Goal: Task Accomplishment & Management: Use online tool/utility

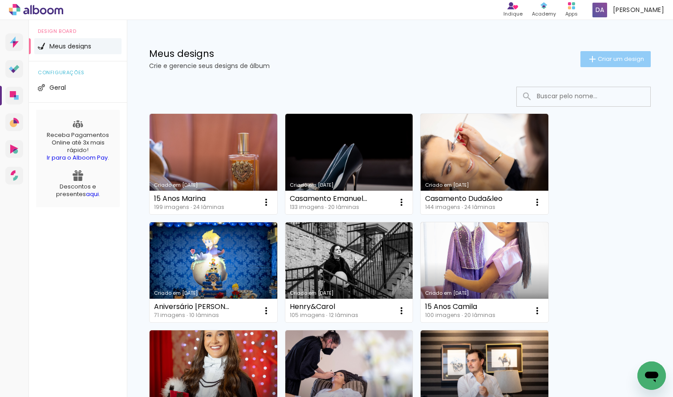
click at [618, 61] on span "Criar um design" at bounding box center [620, 59] width 46 height 6
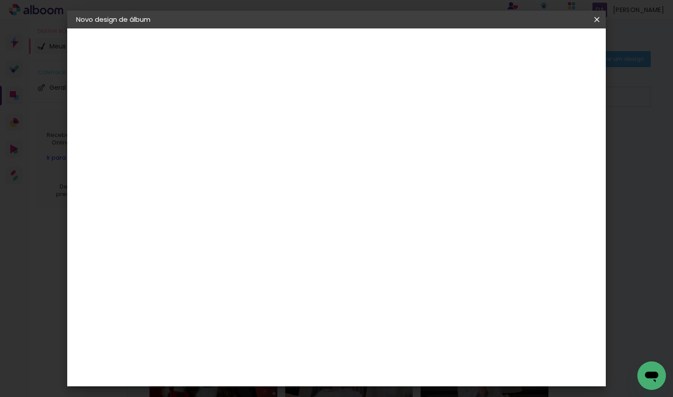
click at [222, 121] on input at bounding box center [222, 120] width 0 height 14
type input "Ensaio Gestante"
type paper-input "Ensaio Gestante"
click at [0, 0] on slot "Avançar" at bounding box center [0, 0] width 0 height 0
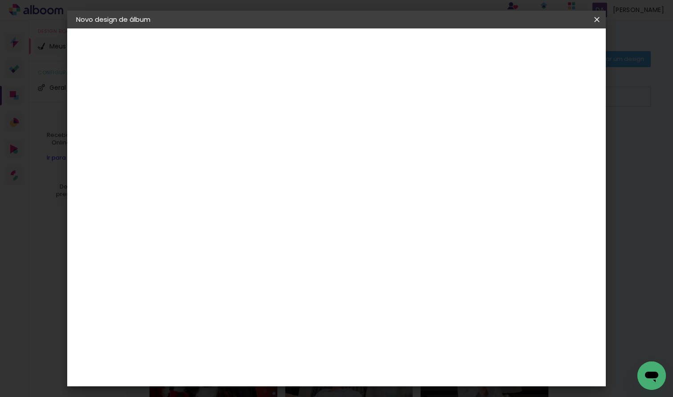
click at [238, 226] on div "Go image" at bounding box center [227, 233] width 22 height 14
click at [0, 0] on slot "Avançar" at bounding box center [0, 0] width 0 height 0
click at [256, 150] on input "text" at bounding box center [239, 155] width 35 height 14
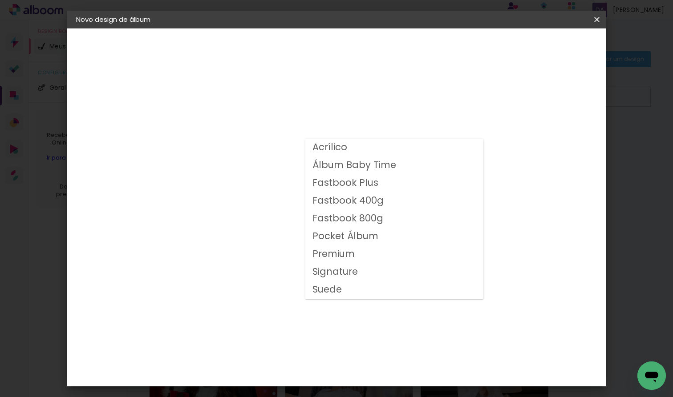
click at [0, 0] on slot "Fastbook 400g" at bounding box center [0, 0] width 0 height 0
type input "Fastbook 400g"
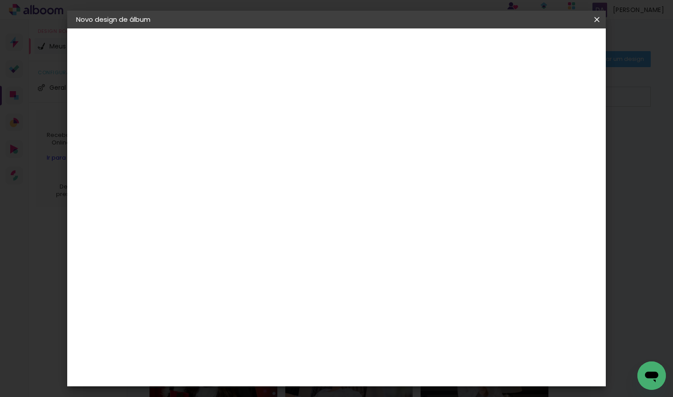
scroll to position [200, 0]
click at [282, 210] on span "20 × 20" at bounding box center [260, 224] width 41 height 29
click at [282, 239] on span "25 × 25" at bounding box center [260, 251] width 41 height 24
click at [0, 0] on slot "Avançar" at bounding box center [0, 0] width 0 height 0
click at [547, 47] on span "Iniciar design" at bounding box center [527, 47] width 40 height 6
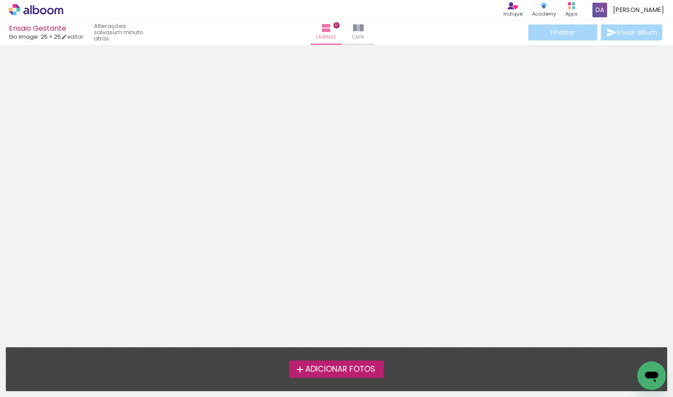
click at [339, 366] on span "Adicionar Fotos" at bounding box center [340, 370] width 70 height 8
click at [0, 0] on input "file" at bounding box center [0, 0] width 0 height 0
